Goal: Find specific page/section: Find specific page/section

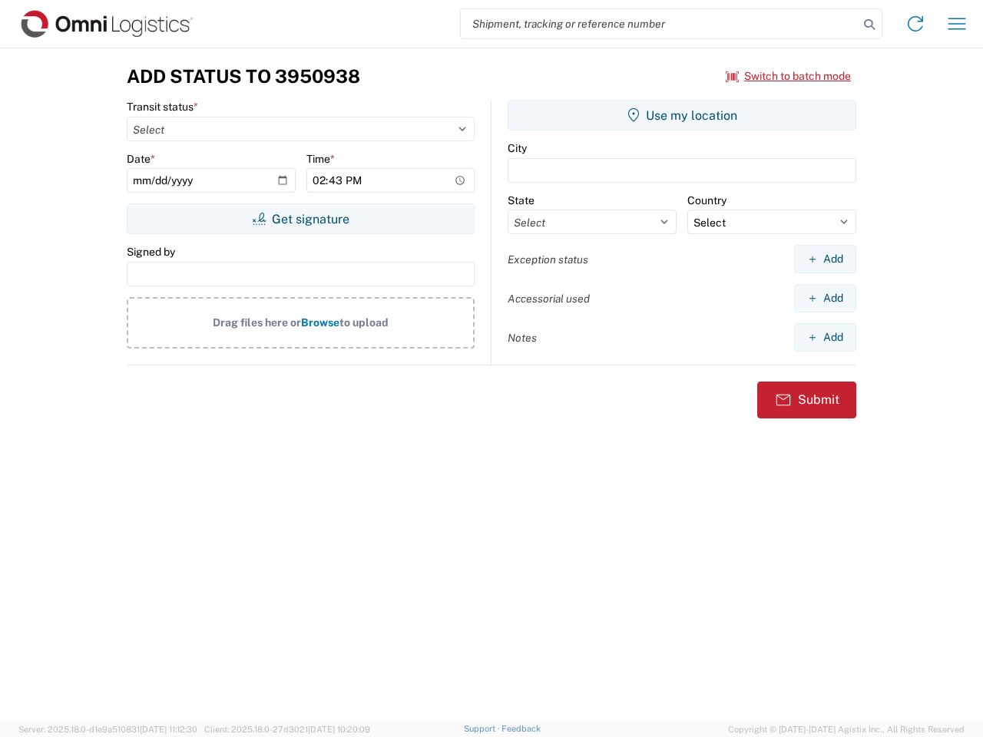
click at [659, 24] on input "search" at bounding box center [660, 23] width 398 height 29
click at [869, 25] on icon at bounding box center [868, 24] width 21 height 21
click at [915, 24] on icon at bounding box center [915, 24] width 25 height 25
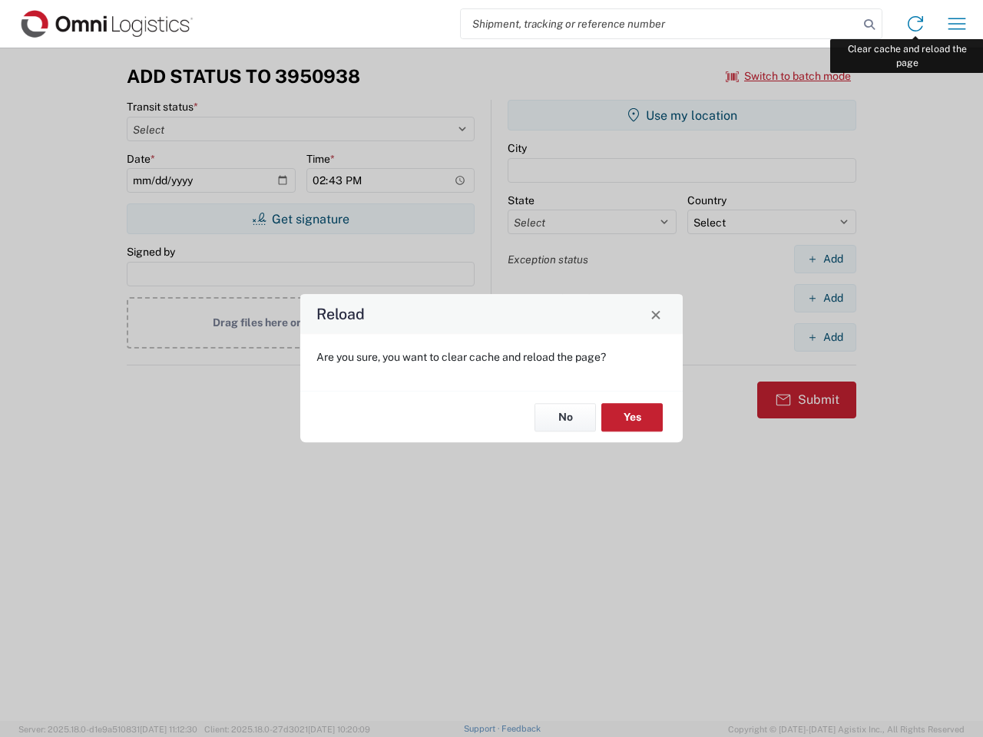
click at [956, 24] on div "Reload Are you sure, you want to clear cache and reload the page? No Yes" at bounding box center [491, 368] width 983 height 737
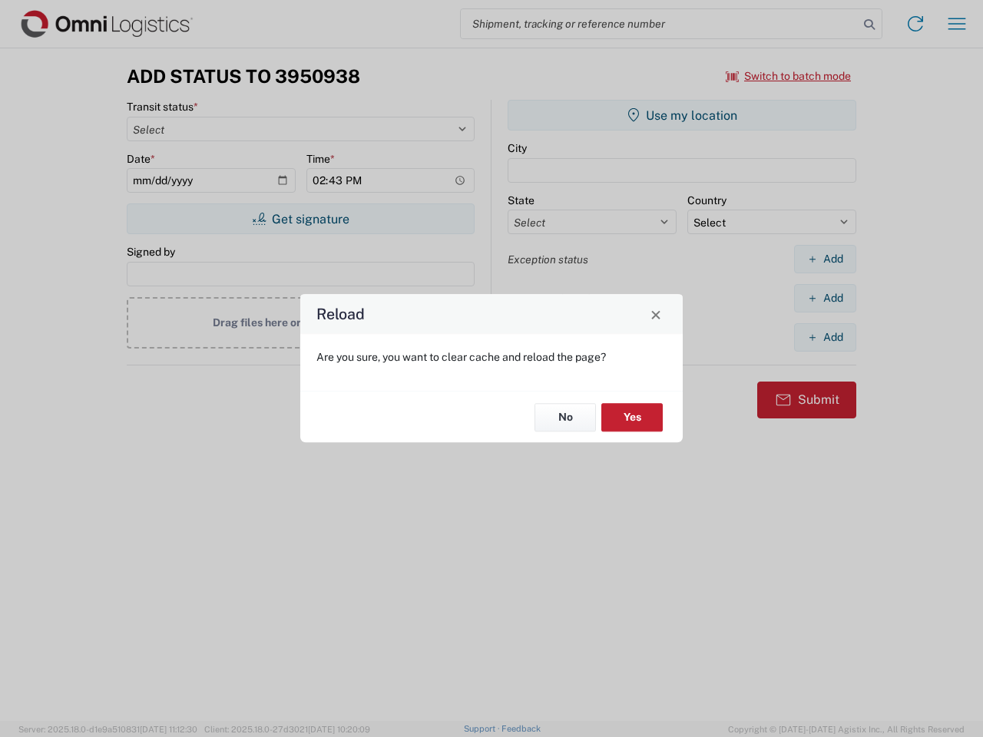
click at [788, 76] on div "Reload Are you sure, you want to clear cache and reload the page? No Yes" at bounding box center [491, 368] width 983 height 737
click at [300, 219] on div "Reload Are you sure, you want to clear cache and reload the page? No Yes" at bounding box center [491, 368] width 983 height 737
click at [682, 115] on div "Reload Are you sure, you want to clear cache and reload the page? No Yes" at bounding box center [491, 368] width 983 height 737
click at [824, 259] on div "Reload Are you sure, you want to clear cache and reload the page? No Yes" at bounding box center [491, 368] width 983 height 737
click at [824, 298] on div "Reload Are you sure, you want to clear cache and reload the page? No Yes" at bounding box center [491, 368] width 983 height 737
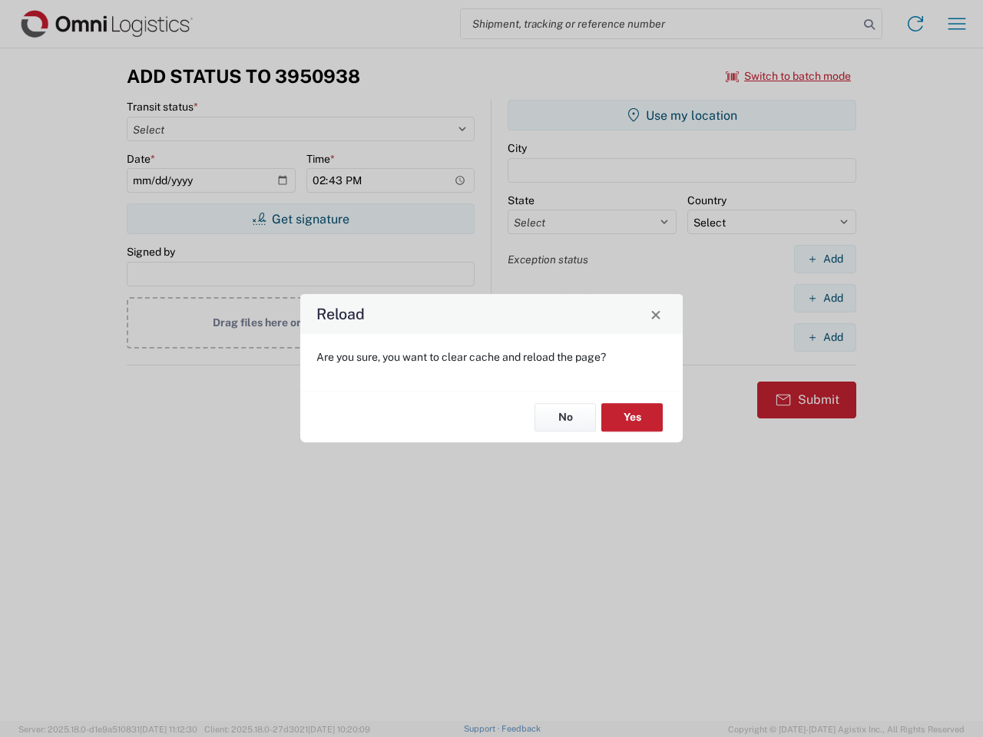
click at [824, 337] on div "Reload Are you sure, you want to clear cache and reload the page? No Yes" at bounding box center [491, 368] width 983 height 737
